Goal: Find specific page/section: Find specific page/section

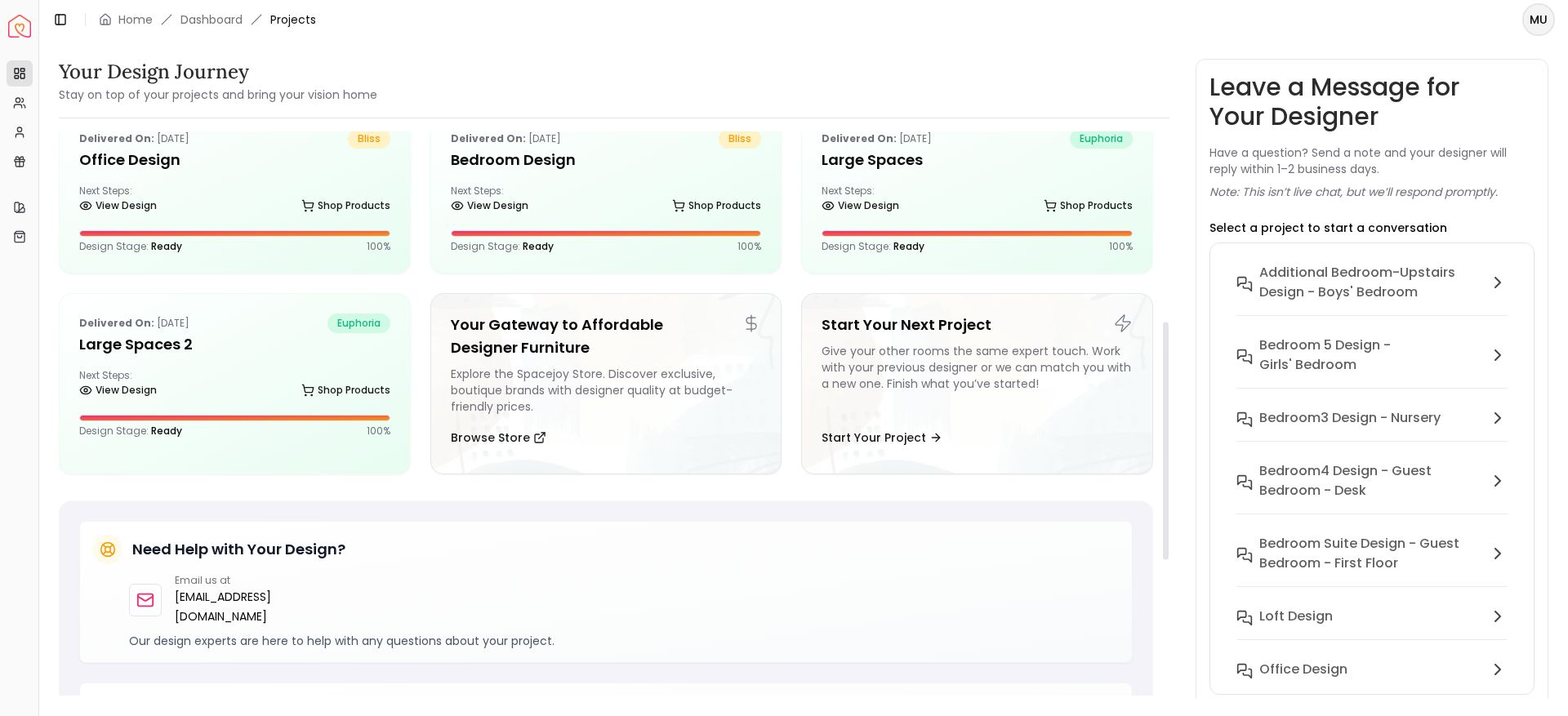
scroll to position [452, 0]
click at [201, 332] on h5 "Large Spaces 2" at bounding box center [234, 343] width 311 height 23
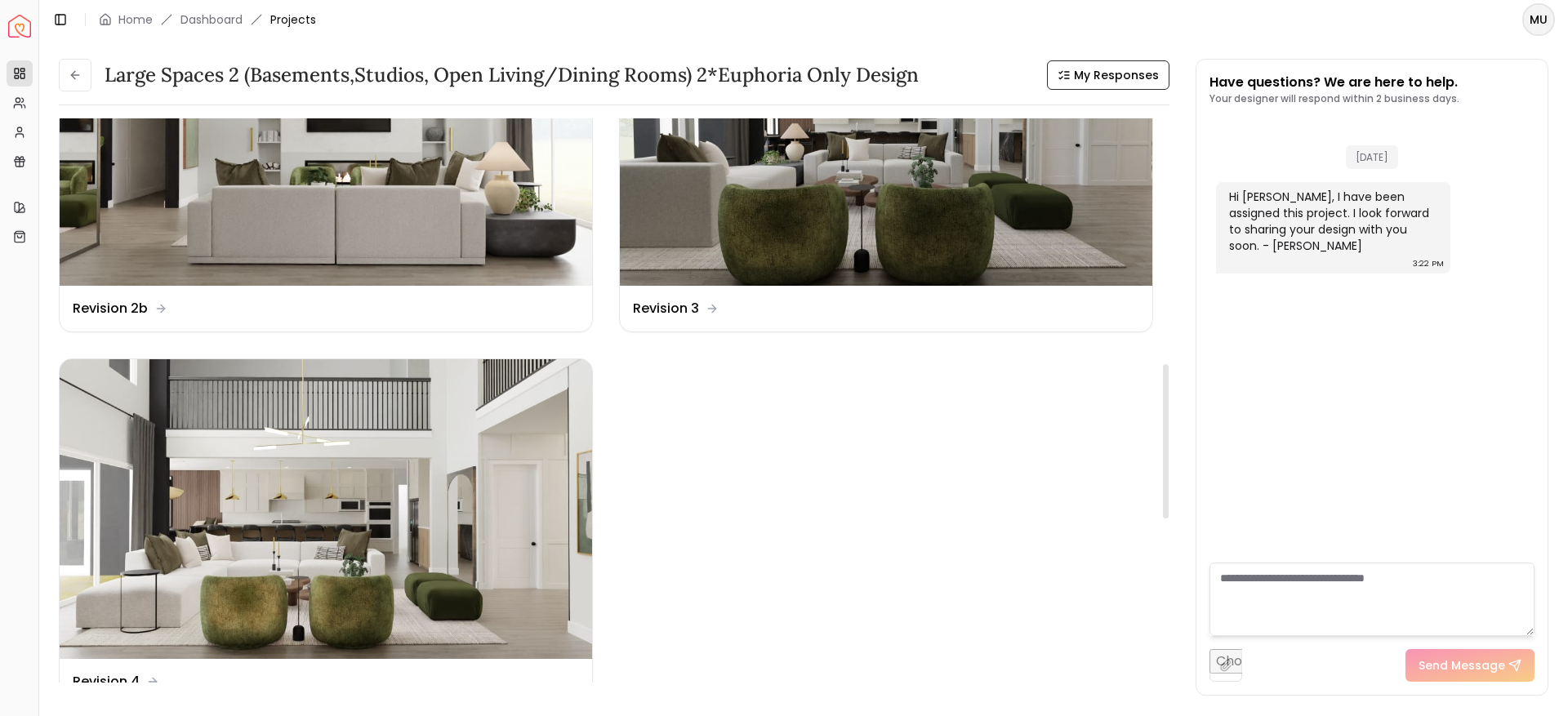
scroll to position [896, 0]
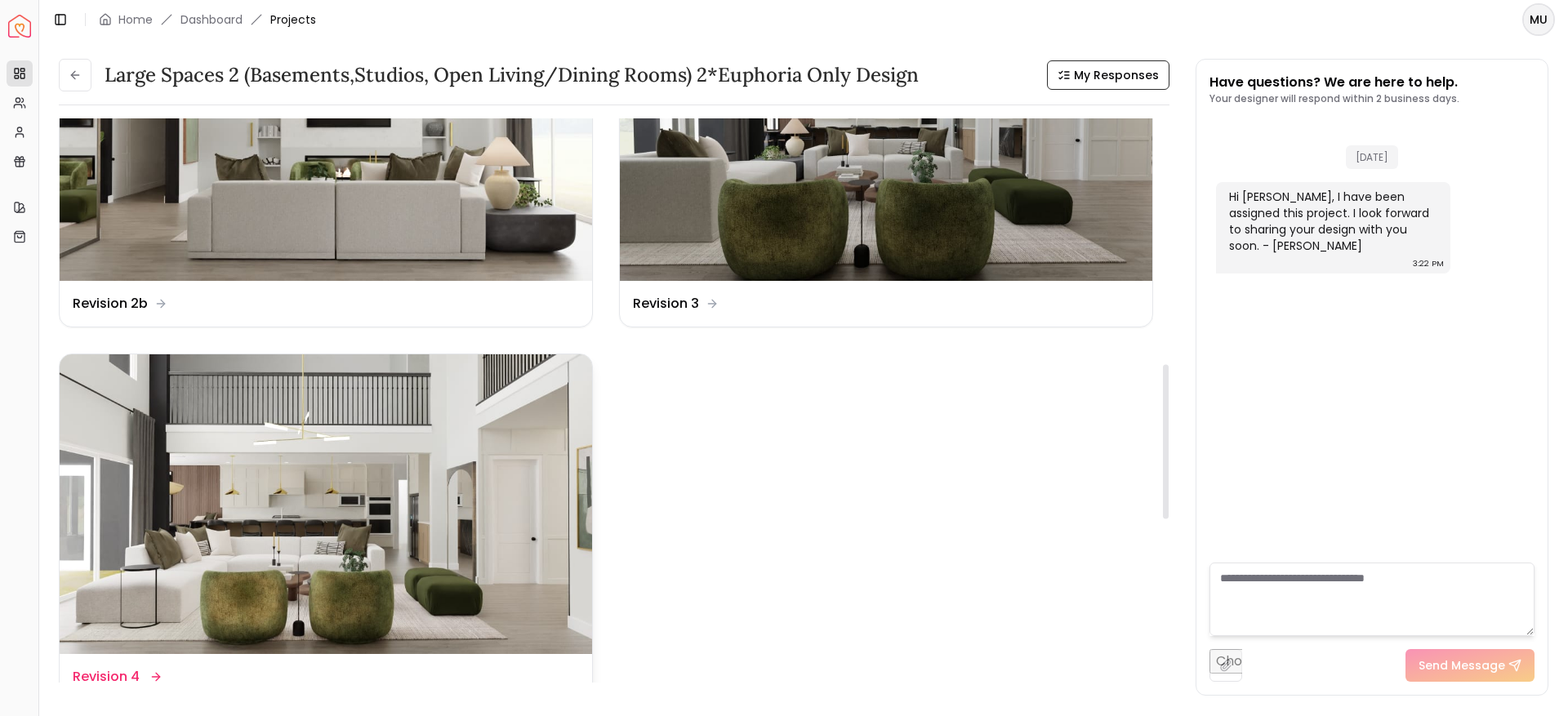
click at [404, 556] on img at bounding box center [326, 503] width 532 height 300
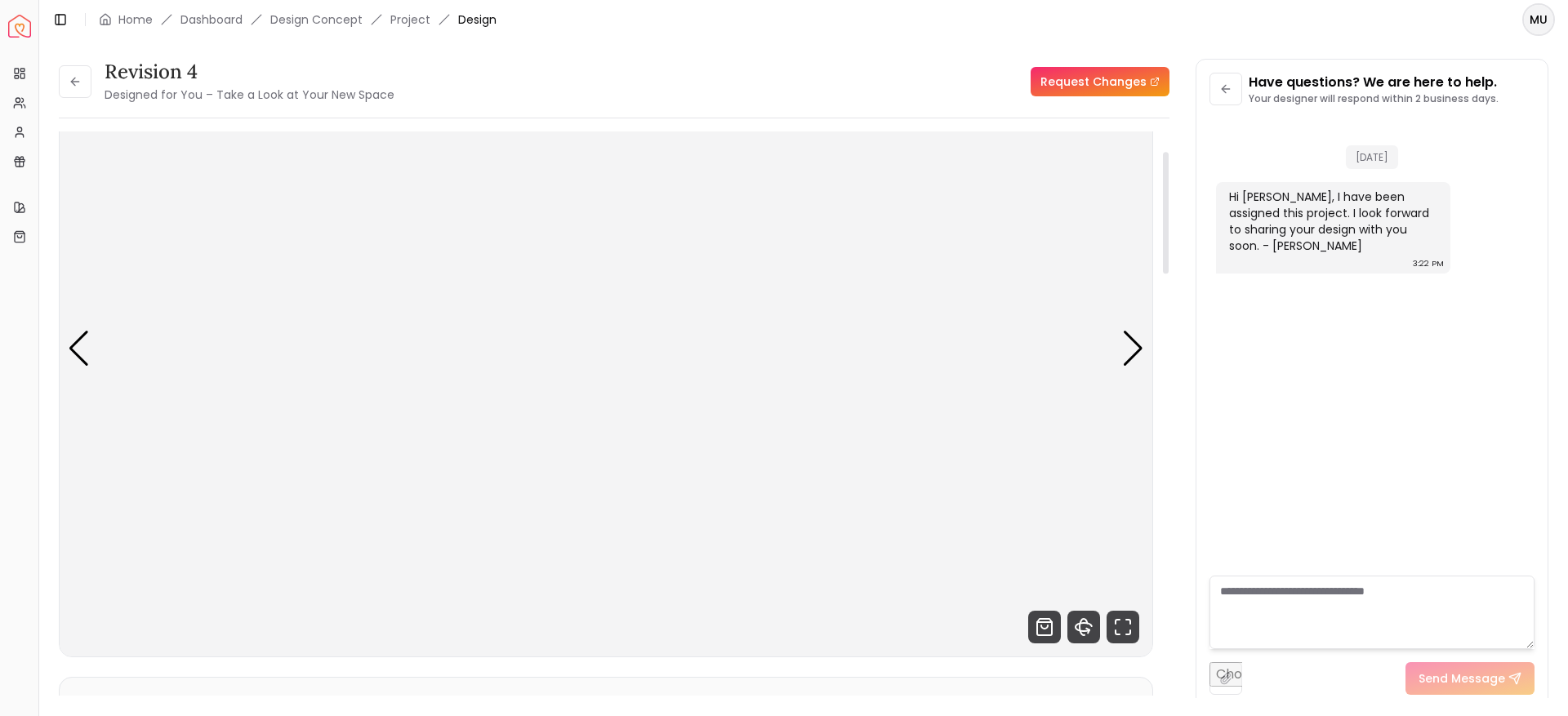
scroll to position [91, 0]
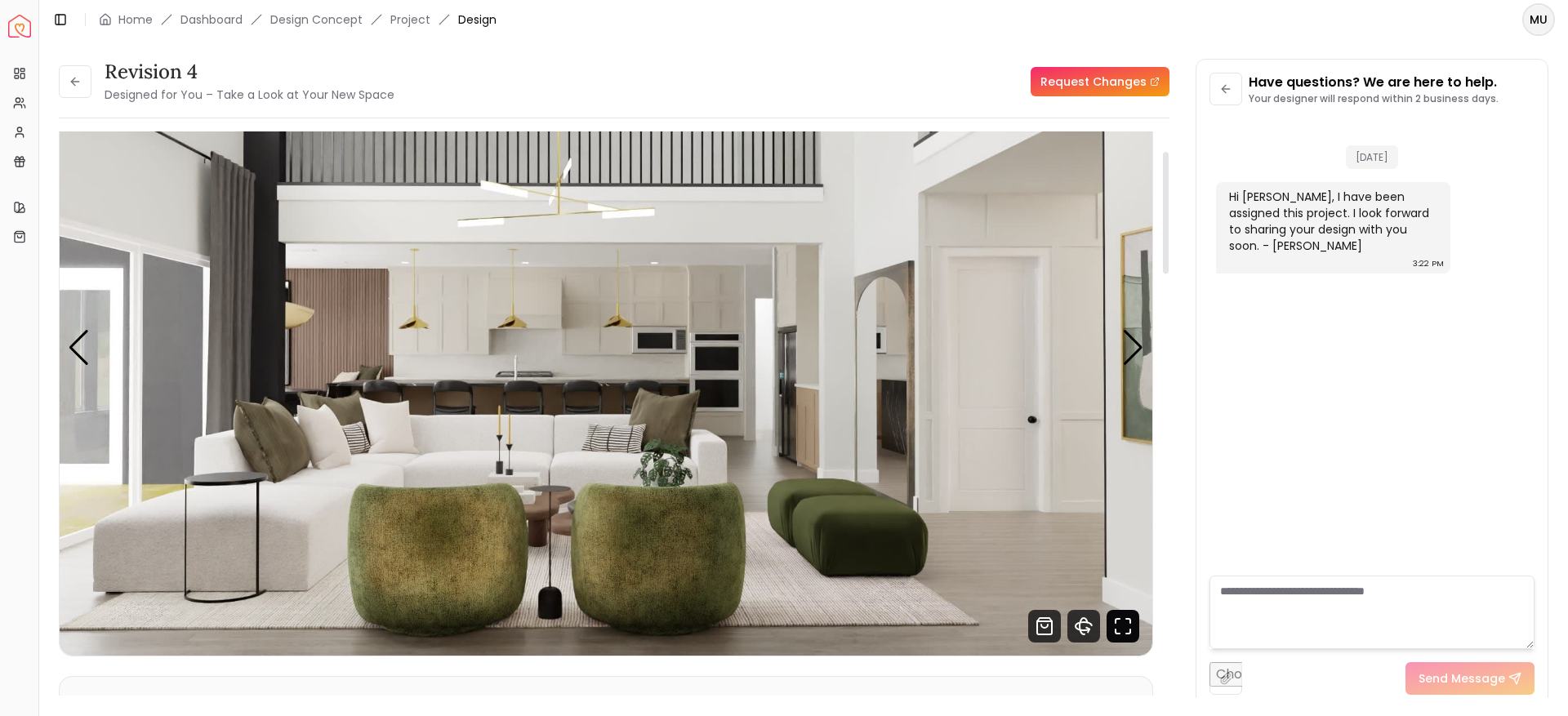
click at [1119, 620] on icon "Fullscreen" at bounding box center [1123, 626] width 33 height 33
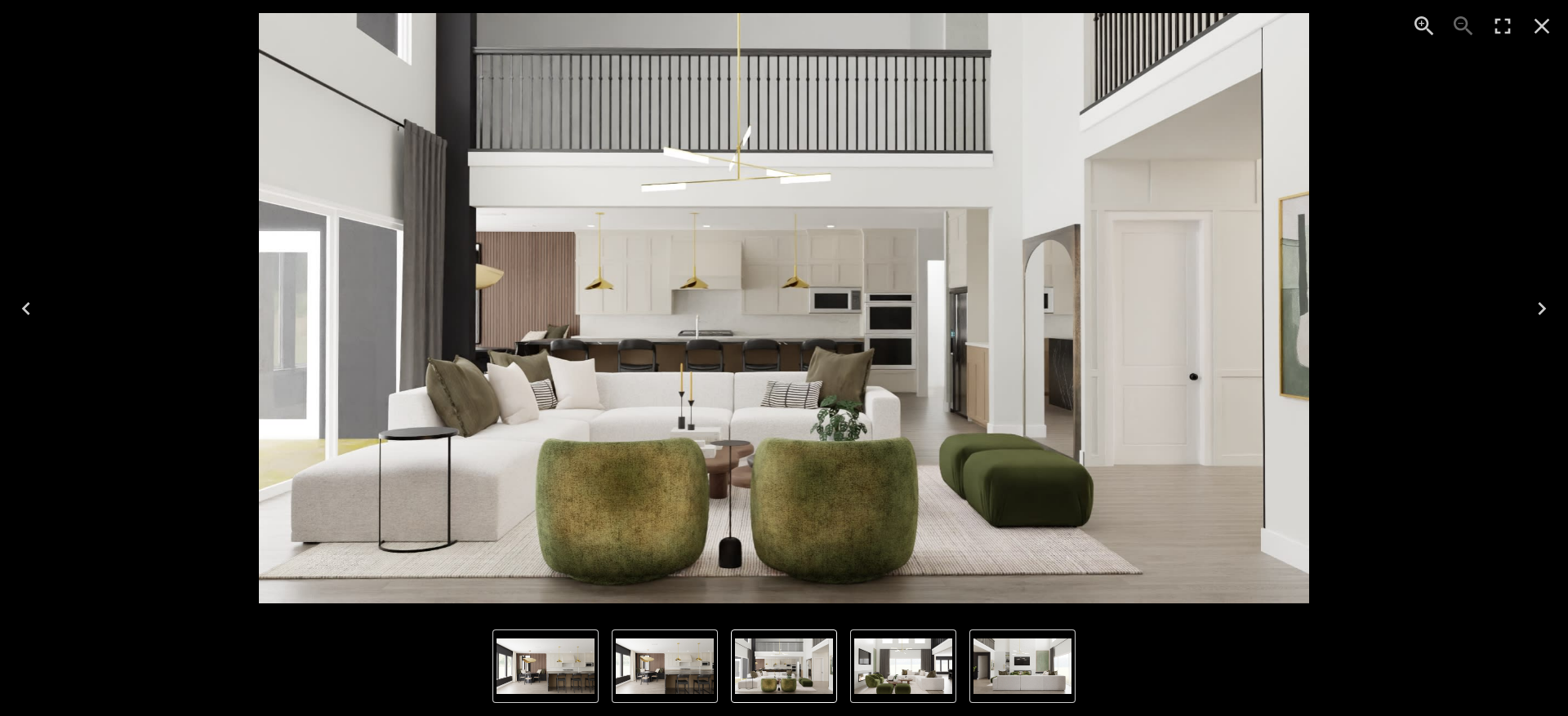
click at [1537, 36] on icon "Close" at bounding box center [1541, 25] width 26 height 26
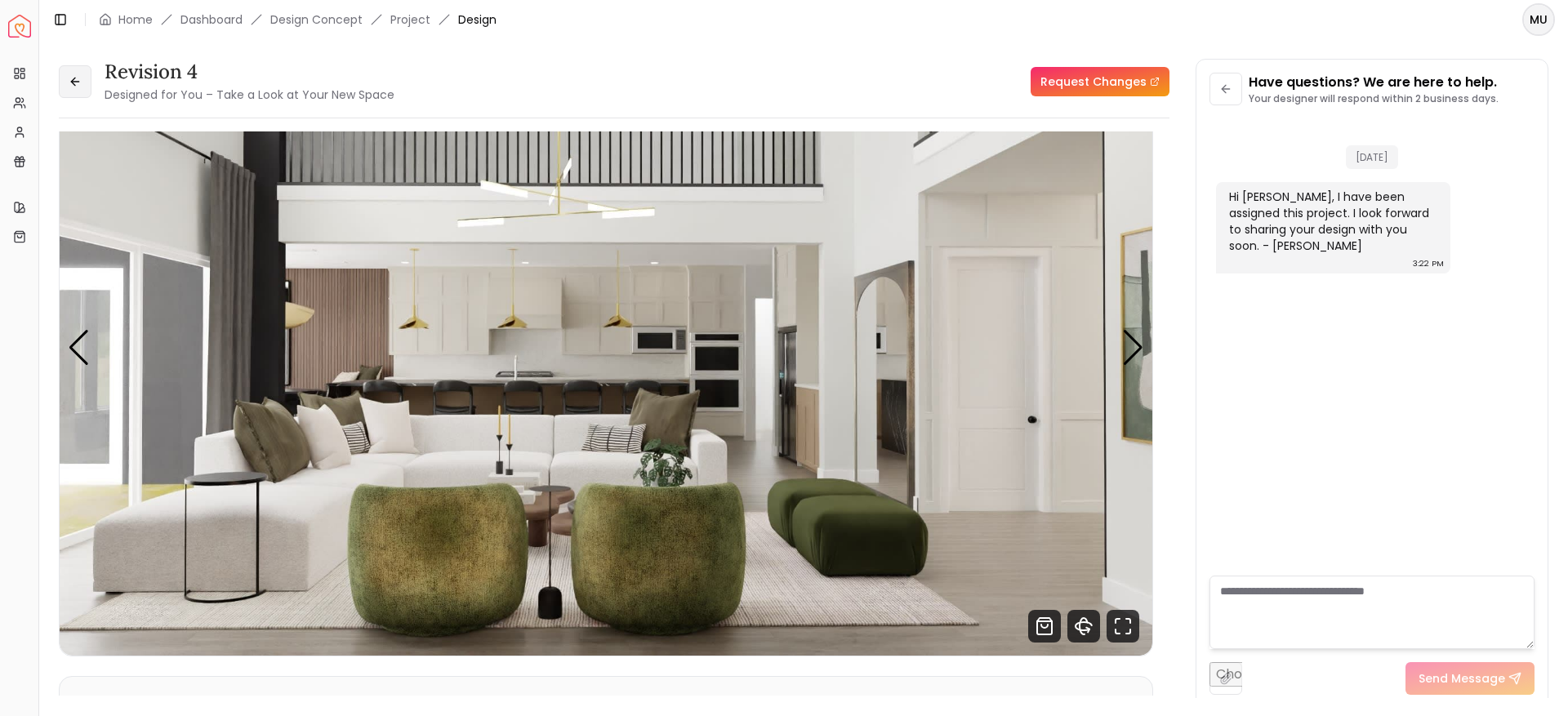
click at [68, 87] on button at bounding box center [75, 81] width 33 height 33
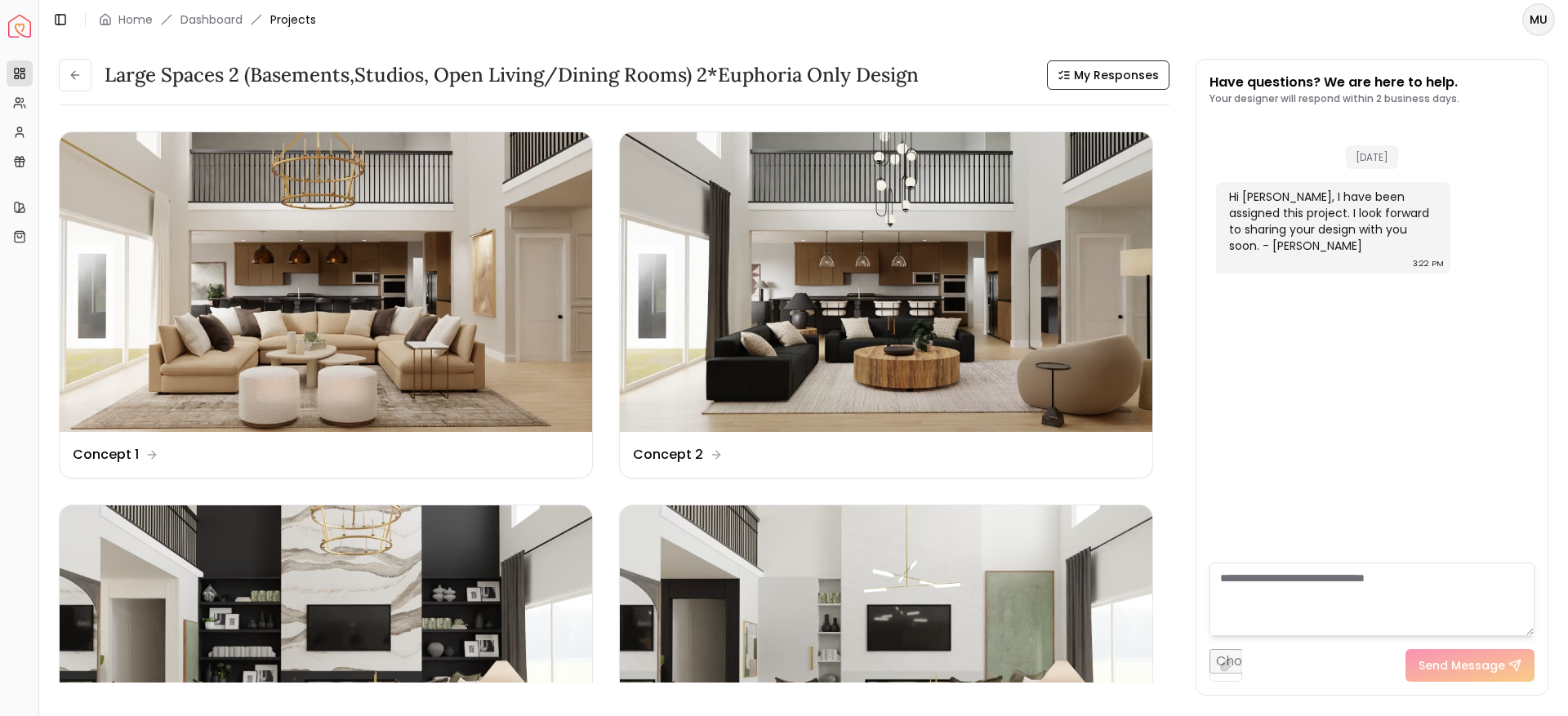
click at [68, 87] on button at bounding box center [75, 75] width 33 height 33
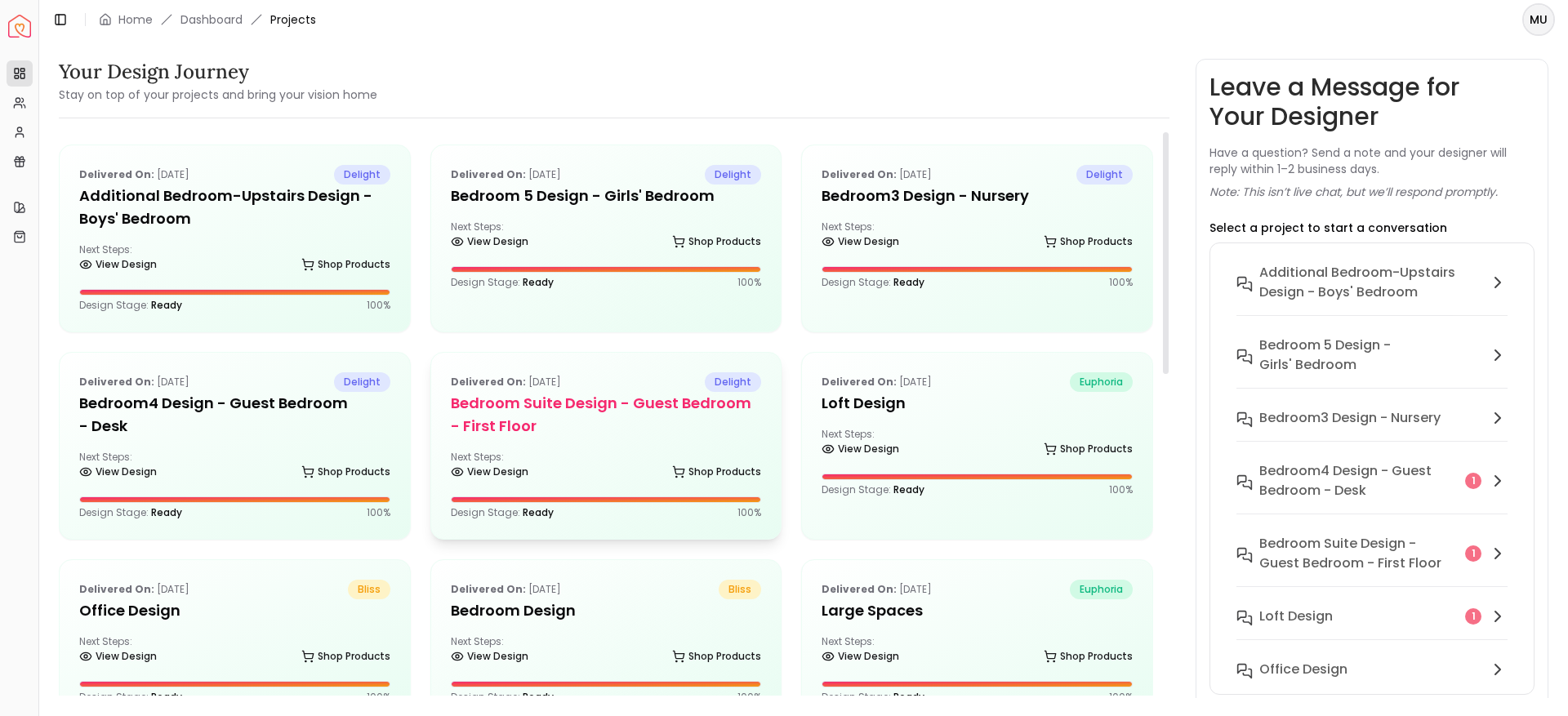
click at [574, 410] on h5 "Bedroom Suite design - Guest Bedroom - First Floor" at bounding box center [607, 415] width 311 height 46
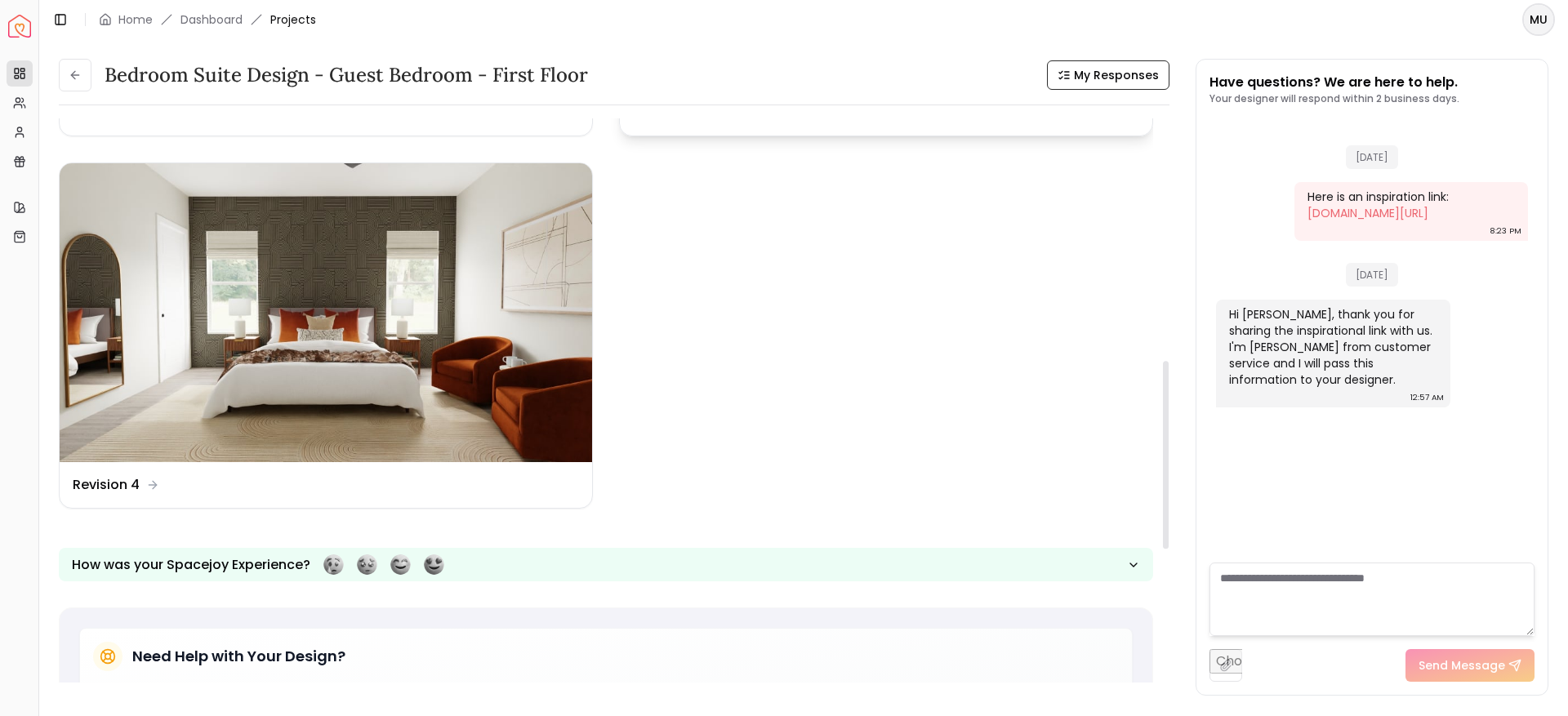
scroll to position [729, 0]
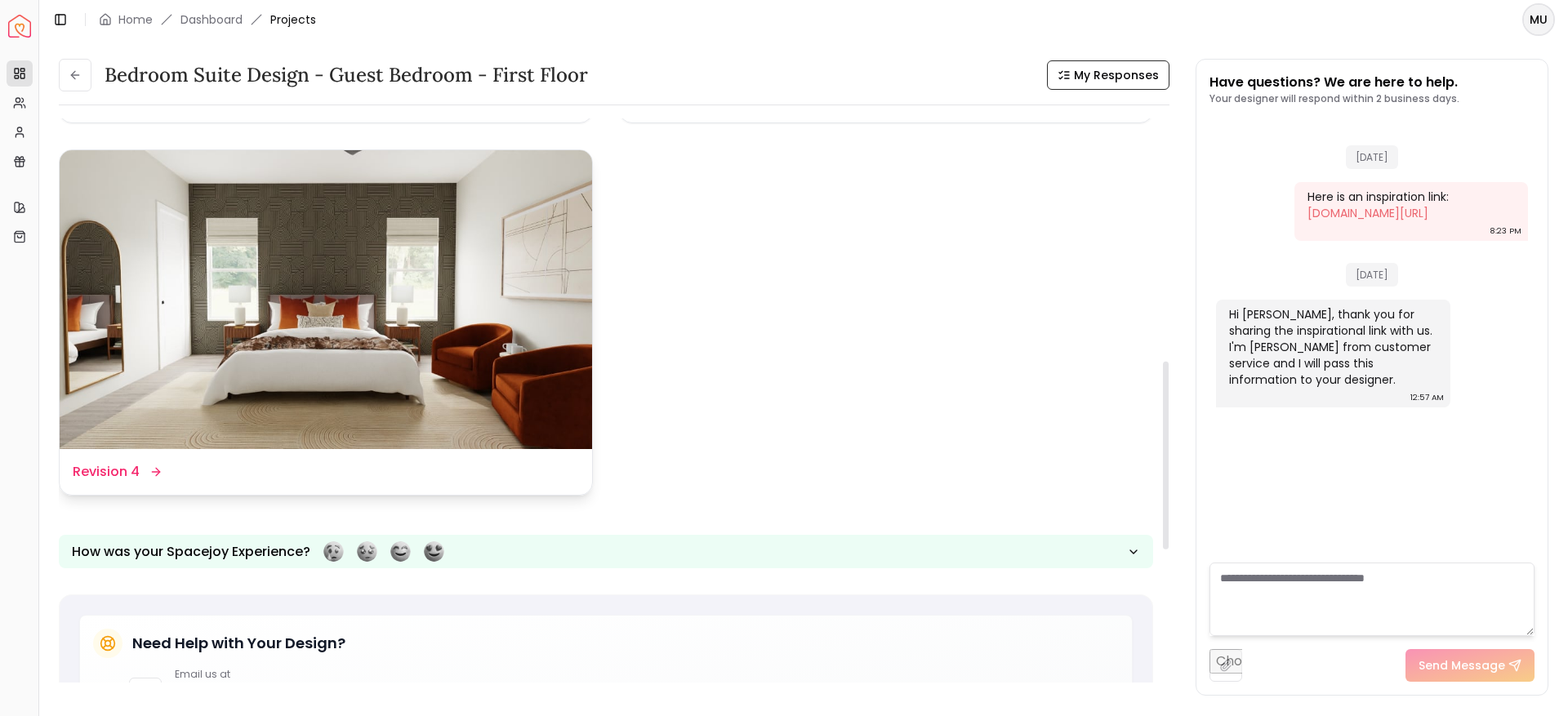
click at [146, 473] on div "Design Name Revision 4" at bounding box center [116, 473] width 87 height 20
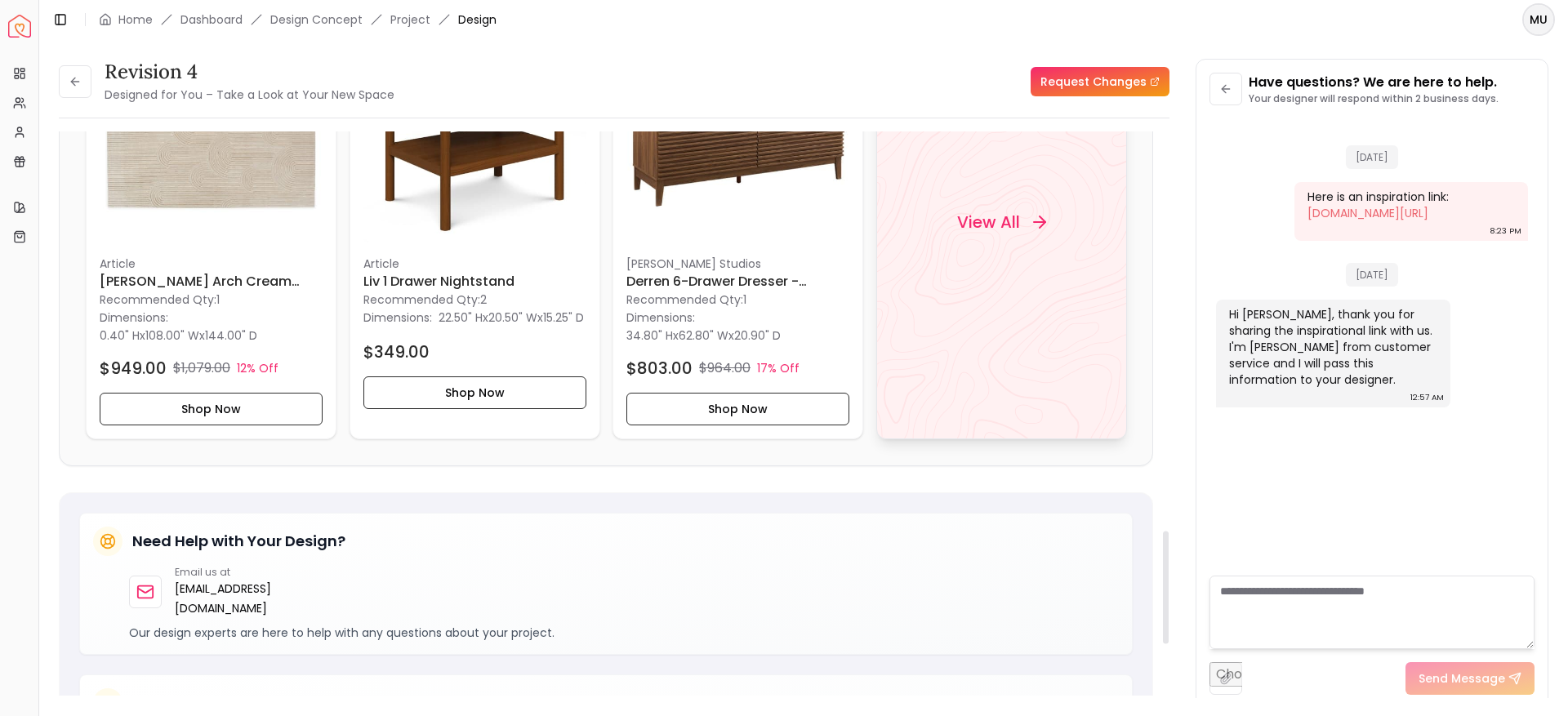
scroll to position [2000, 0]
click at [1002, 243] on div "View All" at bounding box center [1001, 223] width 129 height 49
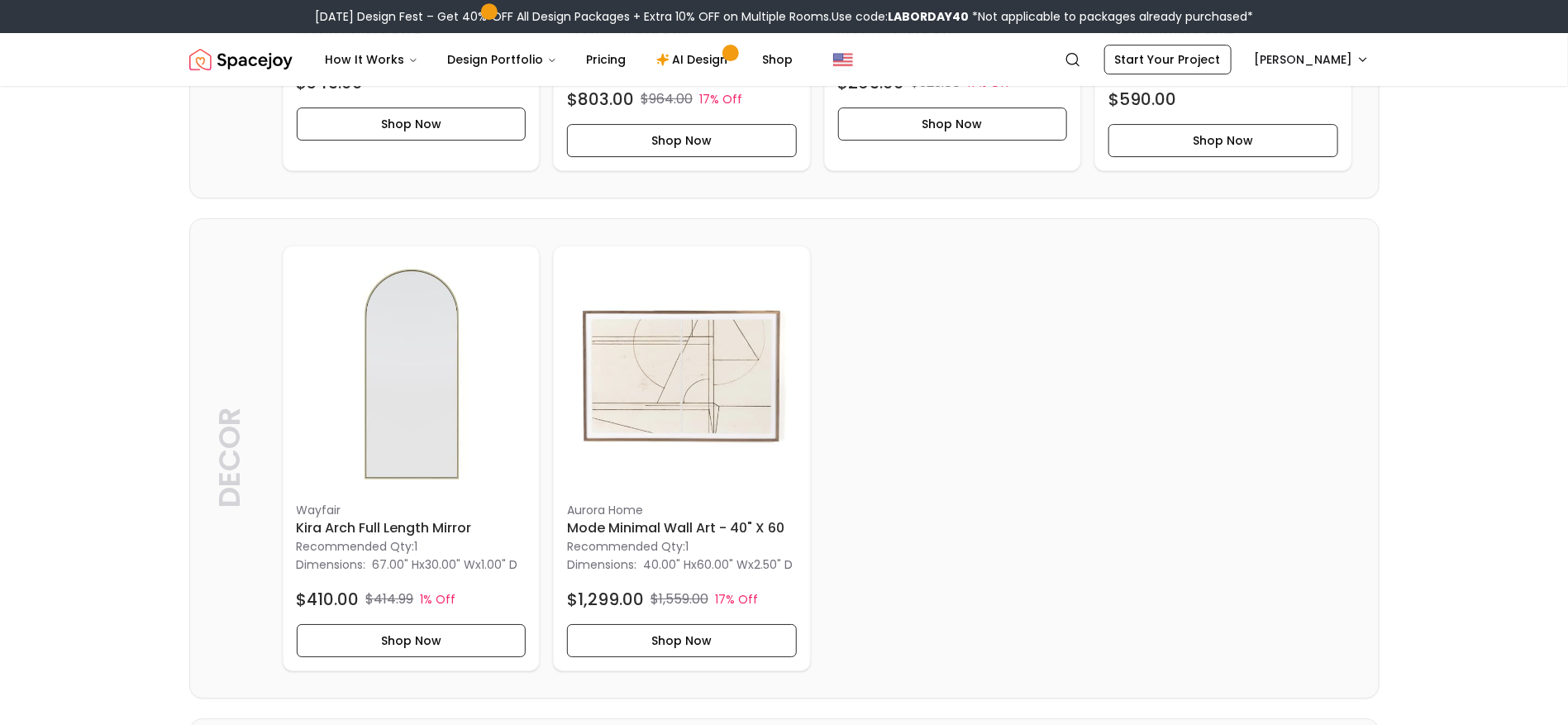
scroll to position [2724, 0]
